Goal: Task Accomplishment & Management: Manage account settings

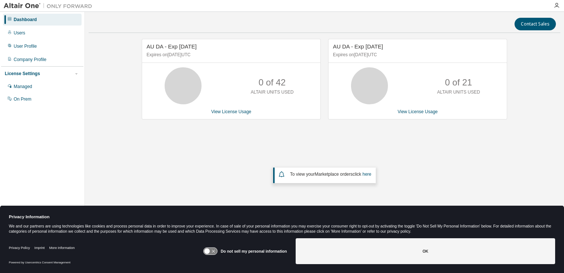
click at [468, 249] on body "Dashboard Users User Profile Company Profile License Settings Managed On Prem C…" at bounding box center [282, 136] width 564 height 273
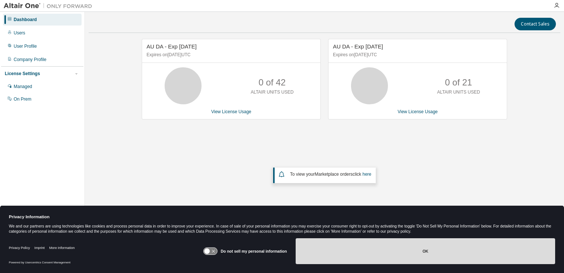
click at [457, 252] on button "OK" at bounding box center [426, 251] width 260 height 26
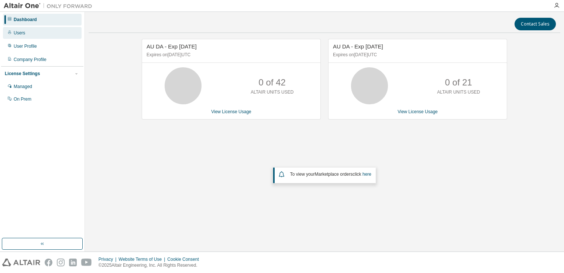
click at [25, 32] on div "Users" at bounding box center [42, 33] width 79 height 12
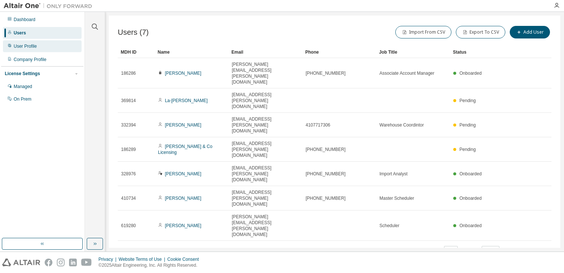
click at [22, 45] on div "User Profile" at bounding box center [25, 46] width 23 height 6
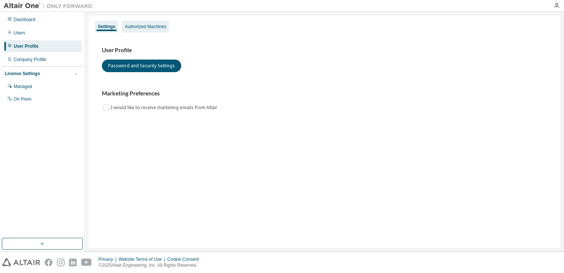
click at [149, 23] on div "Authorized Machines" at bounding box center [145, 27] width 47 height 12
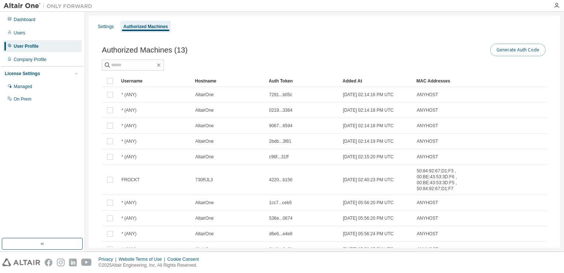
click at [513, 51] on button "Generate Auth Code" at bounding box center [517, 50] width 55 height 13
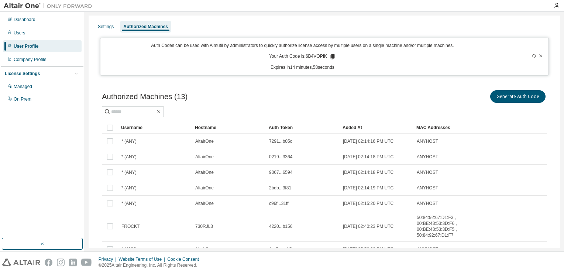
click at [331, 57] on icon at bounding box center [333, 56] width 4 height 5
